Goal: Information Seeking & Learning: Learn about a topic

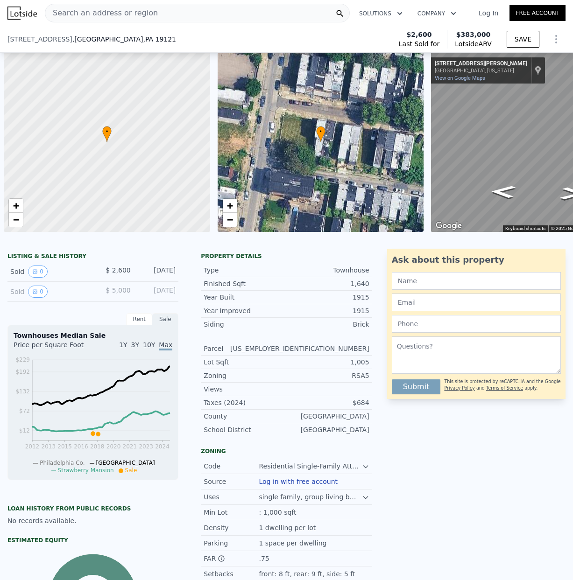
scroll to position [0, 4]
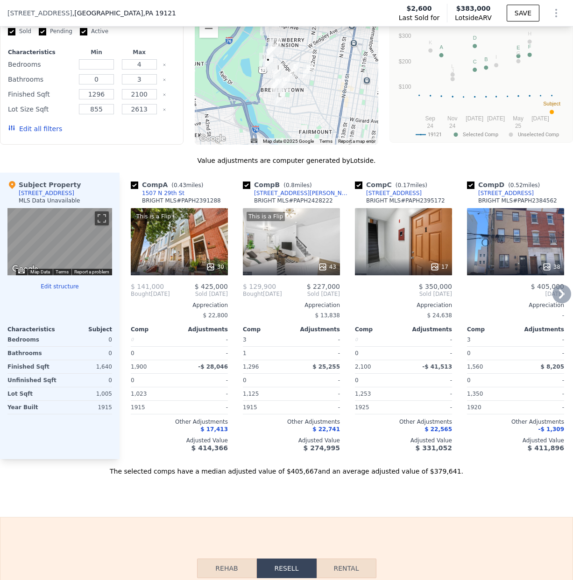
click at [235, 330] on div "Comp A ( 0.43 miles) [STREET_ADDRESS][GEOGRAPHIC_DATA] MLS # PAPH2391288 This i…" at bounding box center [345, 316] width 453 height 287
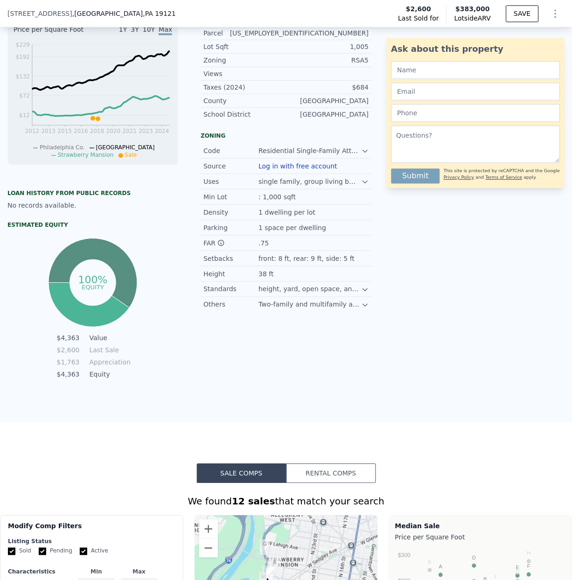
scroll to position [0, 0]
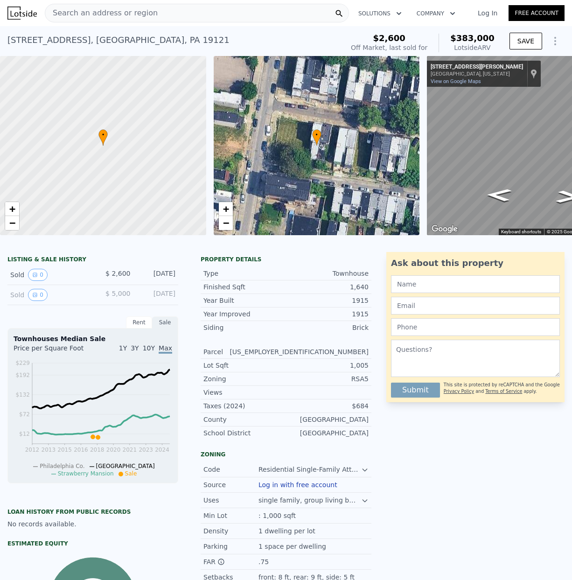
click at [67, 13] on span "Search an address or region" at bounding box center [101, 12] width 112 height 11
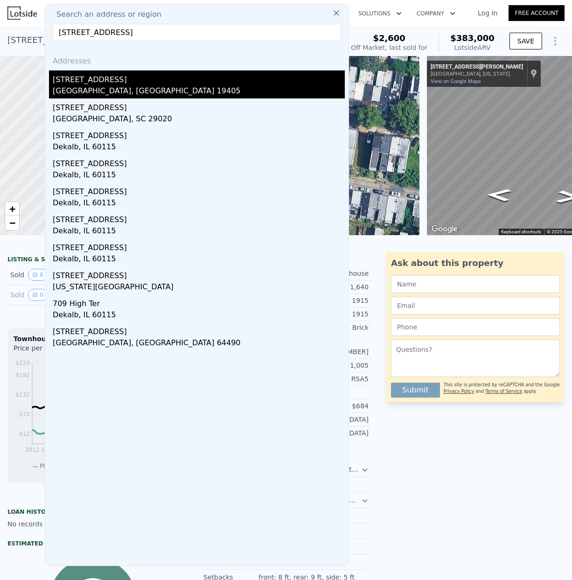
type input "[STREET_ADDRESS]"
click at [80, 87] on div "[GEOGRAPHIC_DATA], [GEOGRAPHIC_DATA] 19405" at bounding box center [199, 91] width 292 height 13
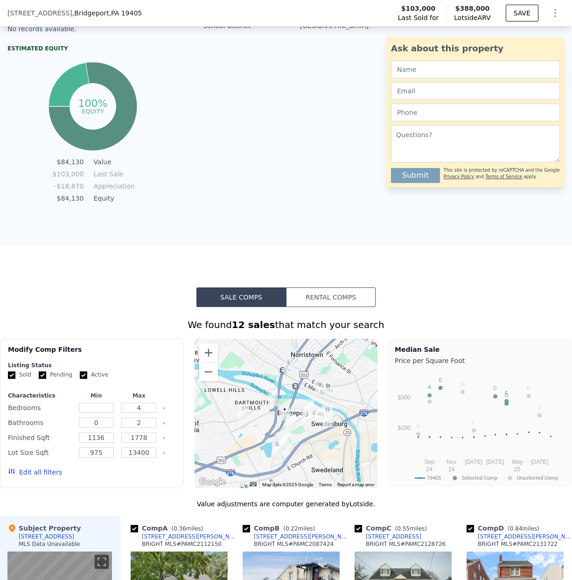
scroll to position [640, 0]
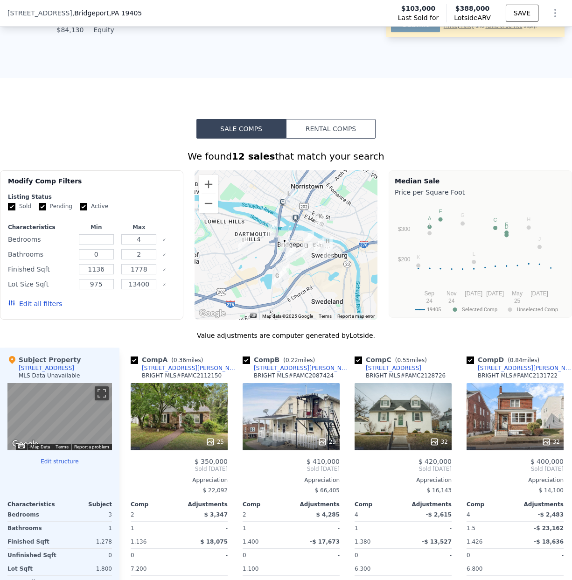
click at [252, 260] on div at bounding box center [286, 244] width 183 height 149
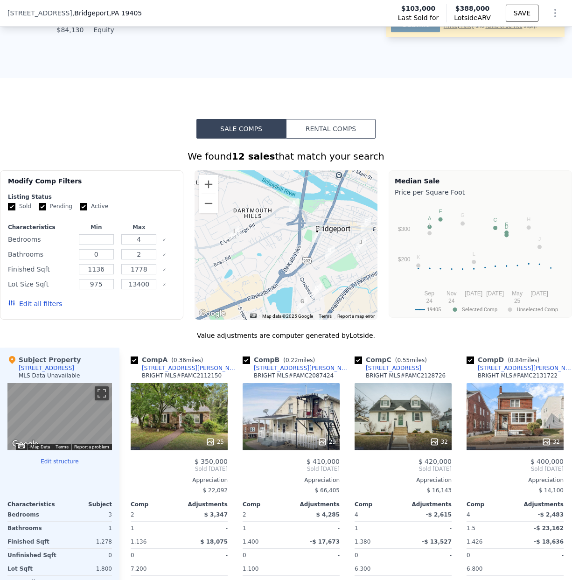
click at [255, 259] on div at bounding box center [286, 244] width 183 height 149
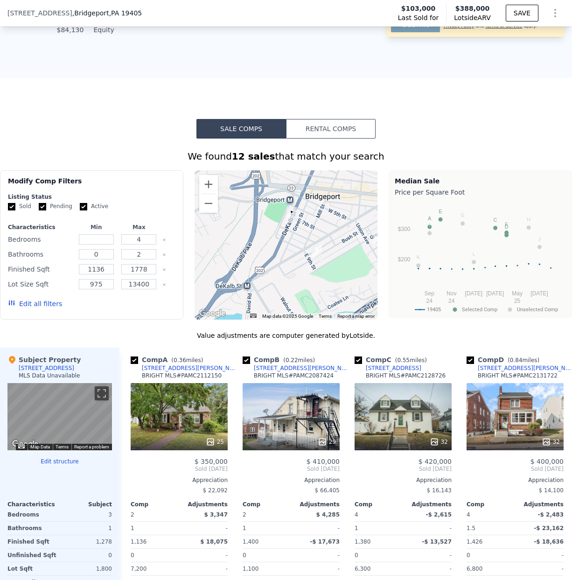
drag, startPoint x: 281, startPoint y: 252, endPoint x: 192, endPoint y: 250, distance: 89.6
click at [192, 250] on div "Modify Comp Filters Listing Status Sold Pending Active Characteristics Min Max …" at bounding box center [286, 244] width 572 height 149
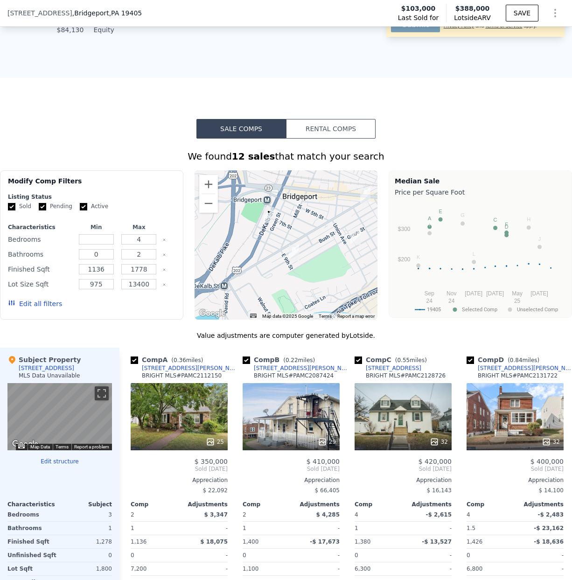
drag, startPoint x: 243, startPoint y: 246, endPoint x: 218, endPoint y: 245, distance: 24.7
click at [218, 245] on div at bounding box center [286, 244] width 183 height 149
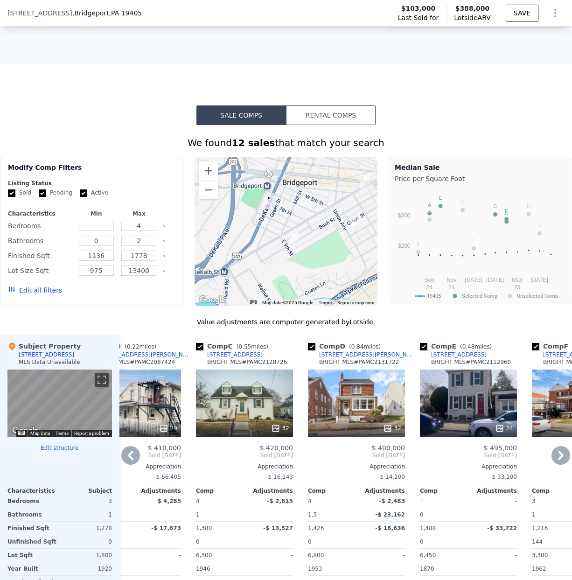
scroll to position [0, 159]
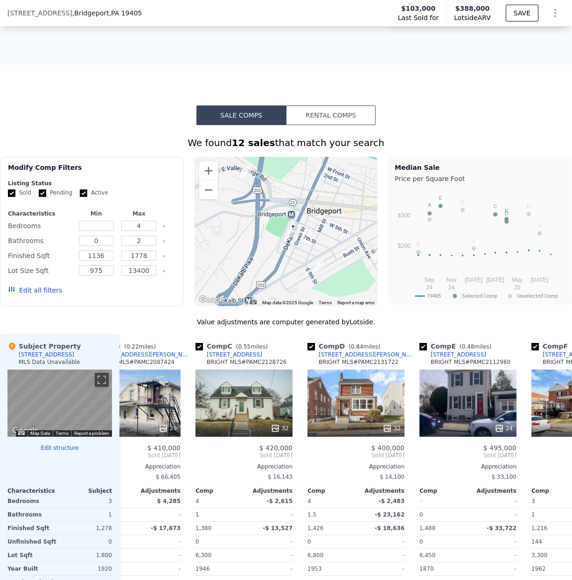
drag, startPoint x: 282, startPoint y: 233, endPoint x: 272, endPoint y: 319, distance: 86.5
click at [306, 261] on div at bounding box center [286, 231] width 183 height 149
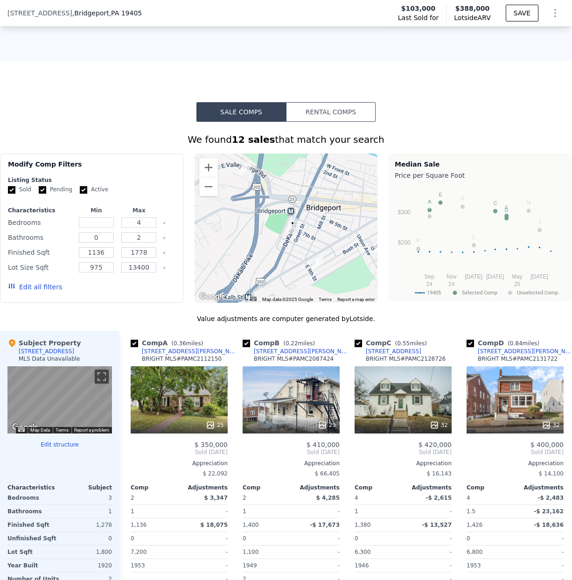
scroll to position [0, 0]
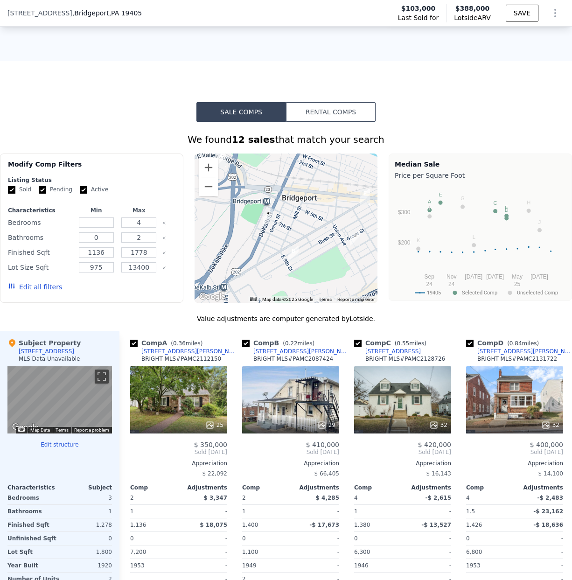
drag, startPoint x: 329, startPoint y: 249, endPoint x: 304, endPoint y: 239, distance: 26.2
click at [304, 239] on div at bounding box center [286, 228] width 183 height 149
